Goal: Information Seeking & Learning: Learn about a topic

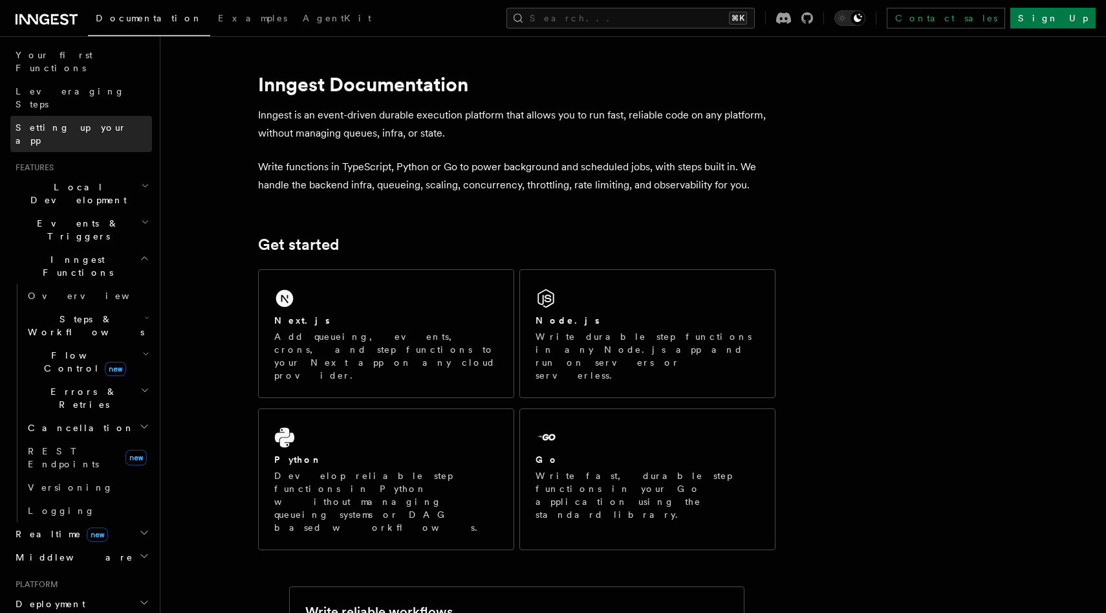
scroll to position [177, 0]
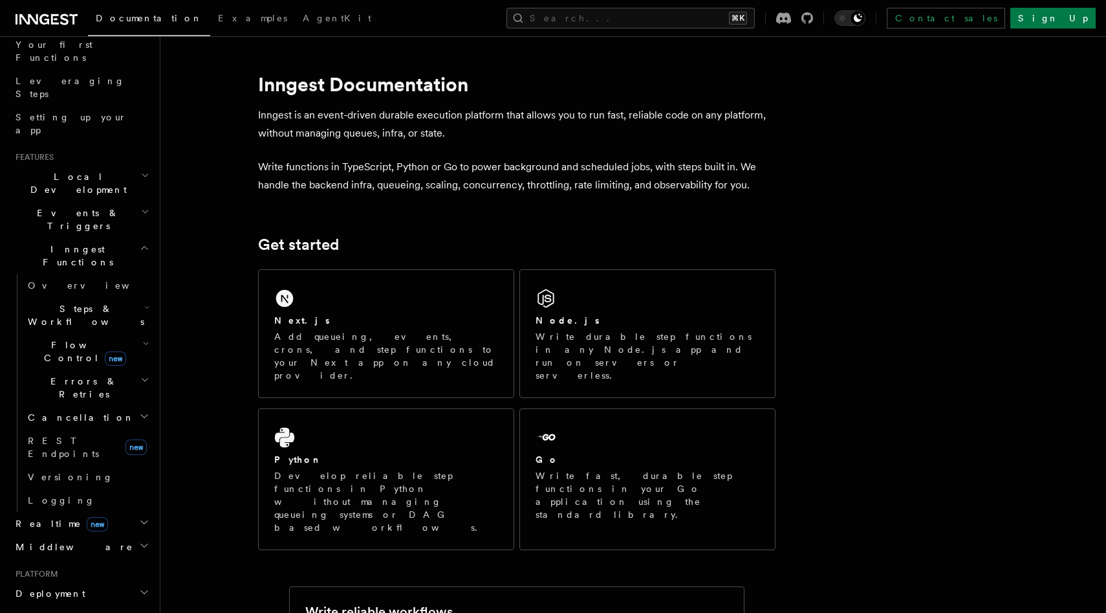
click at [148, 517] on icon "button" at bounding box center [144, 522] width 10 height 10
click at [90, 535] on link "Overview" at bounding box center [87, 546] width 129 height 23
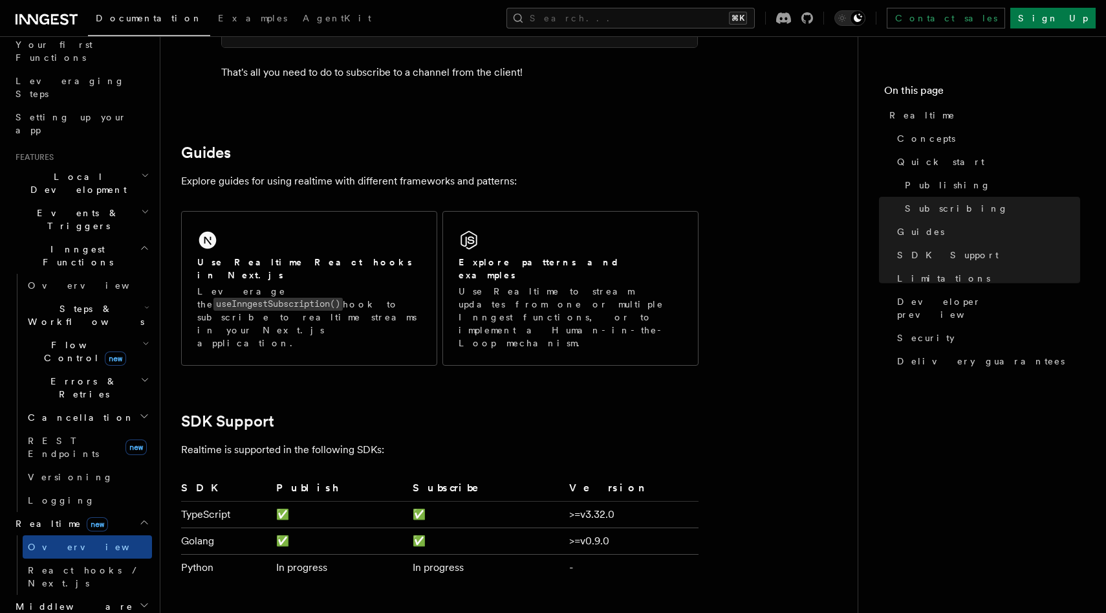
scroll to position [2805, 0]
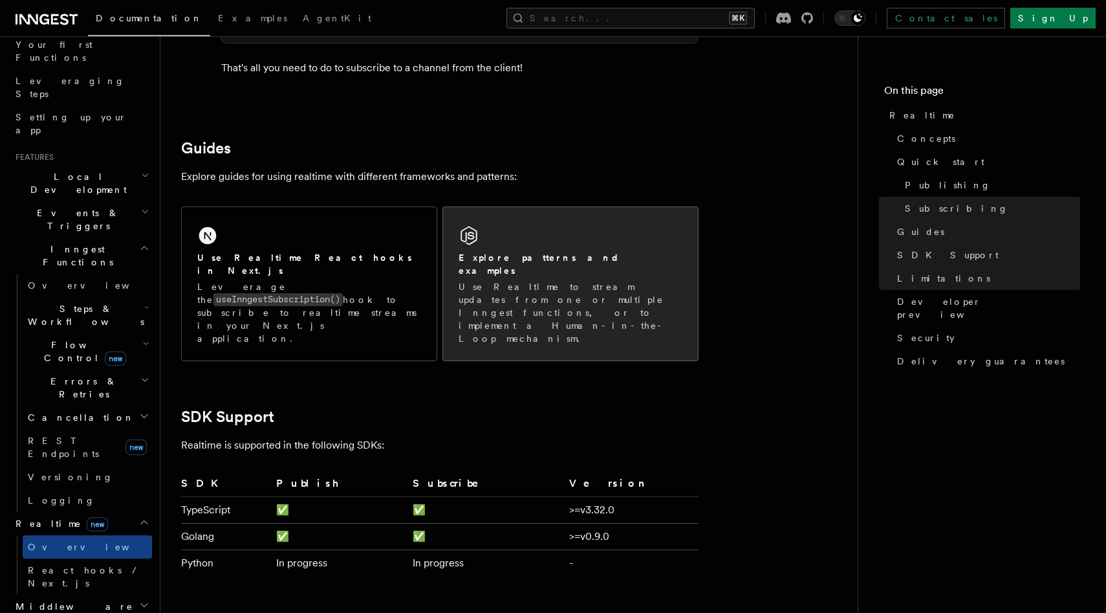
click at [566, 280] on p "Use Realtime to stream updates from one or multiple Inngest functions, or to im…" at bounding box center [571, 312] width 224 height 65
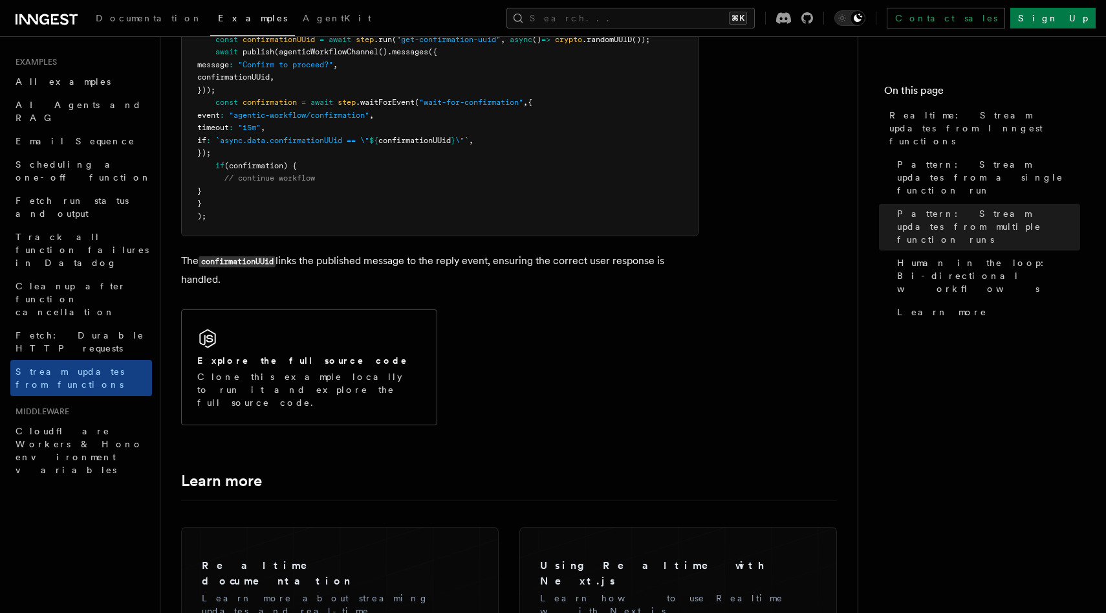
scroll to position [3051, 0]
